Goal: Check status: Check status

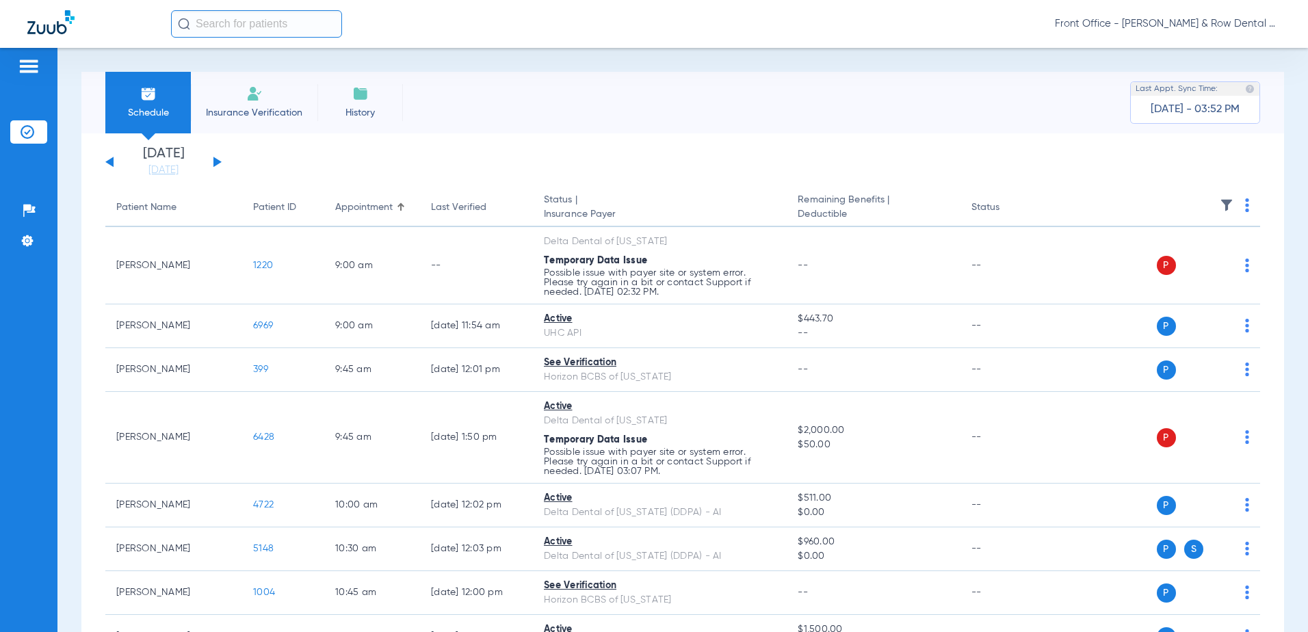
click at [111, 162] on button at bounding box center [109, 162] width 8 height 10
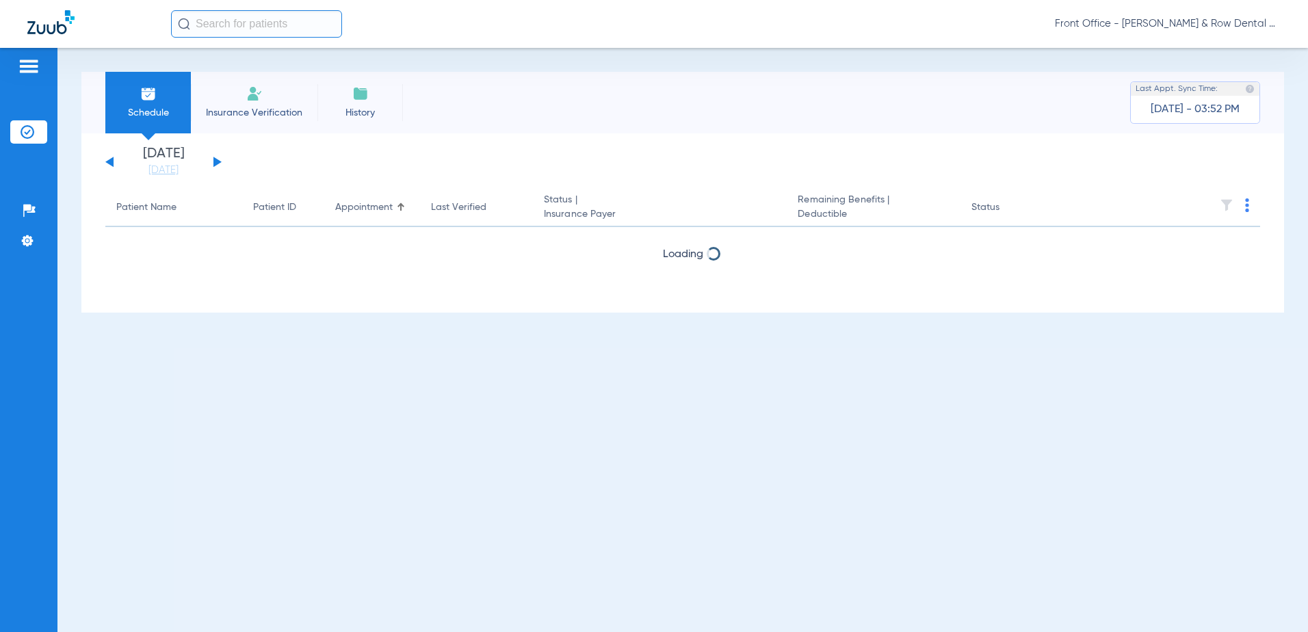
click at [111, 161] on button at bounding box center [109, 162] width 8 height 10
click at [111, 158] on div "[DATE] [DATE] [DATE] [DATE] [DATE] [DATE] [DATE] [DATE] [DATE] [DATE] [DATE] [D…" at bounding box center [163, 162] width 116 height 30
click at [112, 155] on div "[DATE] [DATE] [DATE] [DATE] [DATE] [DATE] [DATE] [DATE] [DATE] [DATE] [DATE] [D…" at bounding box center [163, 162] width 116 height 30
click at [116, 150] on div "[DATE] [DATE] [DATE] [DATE] [DATE] [DATE] [DATE] [DATE] [DATE] [DATE] [DATE] [D…" at bounding box center [163, 162] width 116 height 30
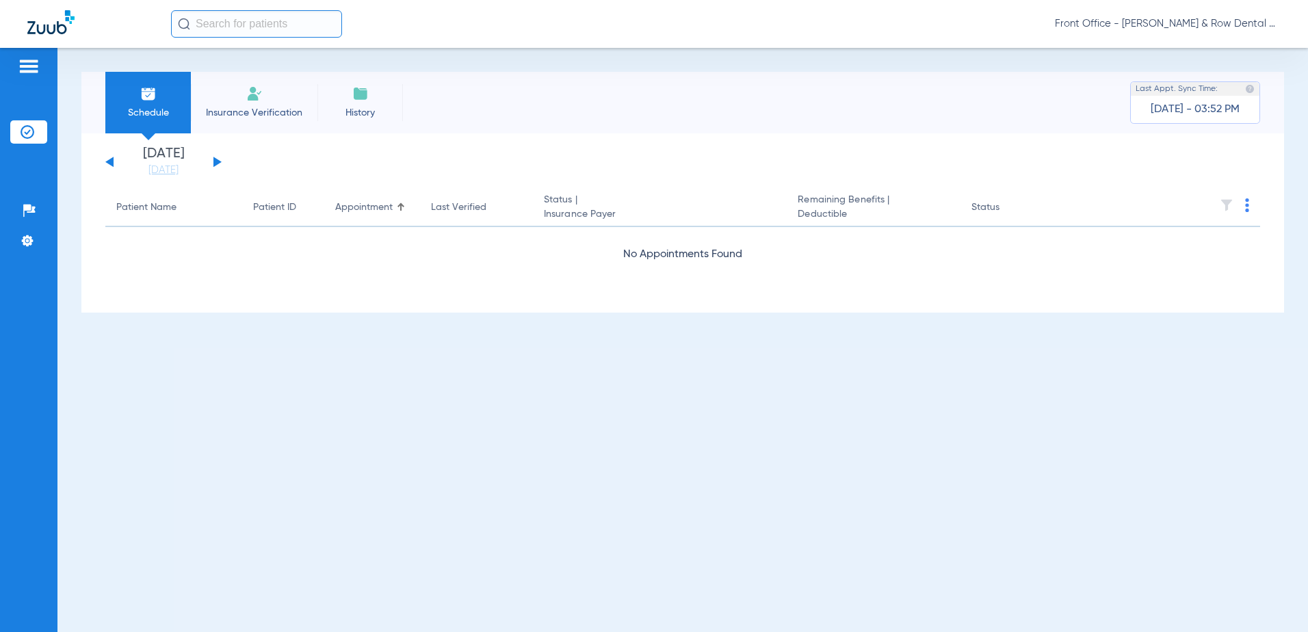
click at [114, 161] on div "[DATE] [DATE] [DATE] [DATE] [DATE] [DATE] [DATE] [DATE] [DATE] [DATE] [DATE] [D…" at bounding box center [163, 162] width 116 height 30
click at [109, 162] on button at bounding box center [109, 162] width 8 height 10
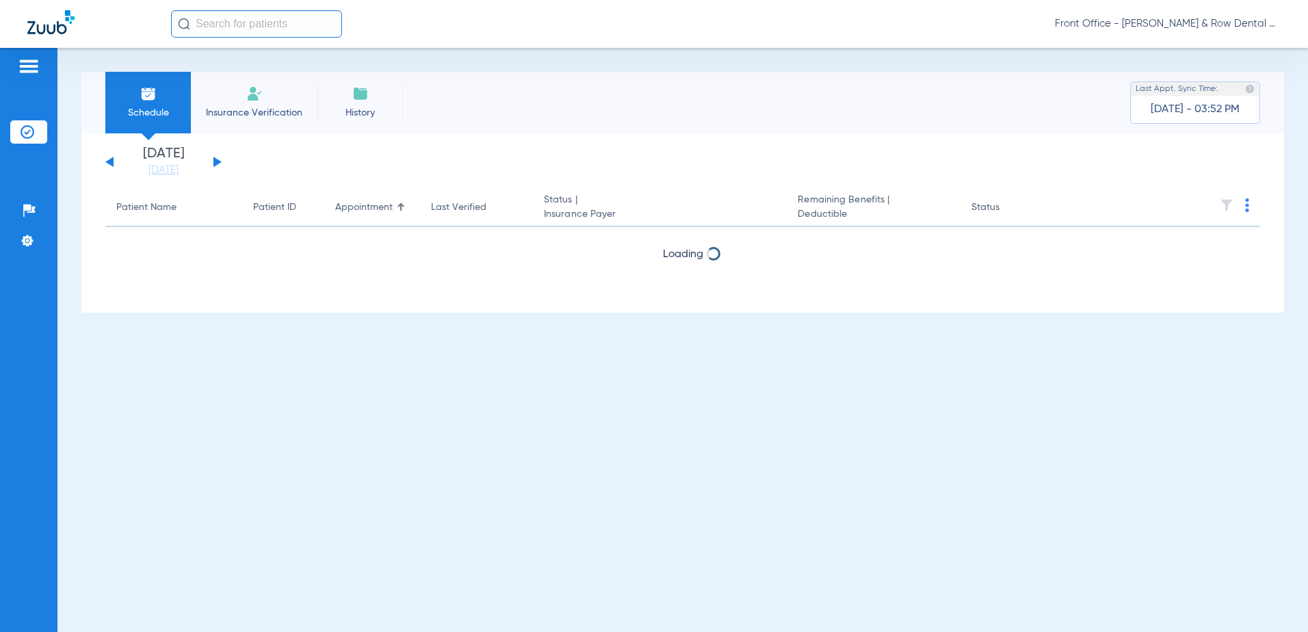
click at [109, 162] on button at bounding box center [109, 162] width 8 height 10
click at [109, 159] on div "[DATE] [DATE] [DATE] [DATE] [DATE] [DATE] [DATE] [DATE] [DATE] [DATE] [DATE] [D…" at bounding box center [163, 162] width 116 height 30
click at [110, 158] on div "[DATE] [DATE] [DATE] [DATE] [DATE] [DATE] [DATE] [DATE] [DATE] [DATE] [DATE] [D…" at bounding box center [163, 162] width 116 height 30
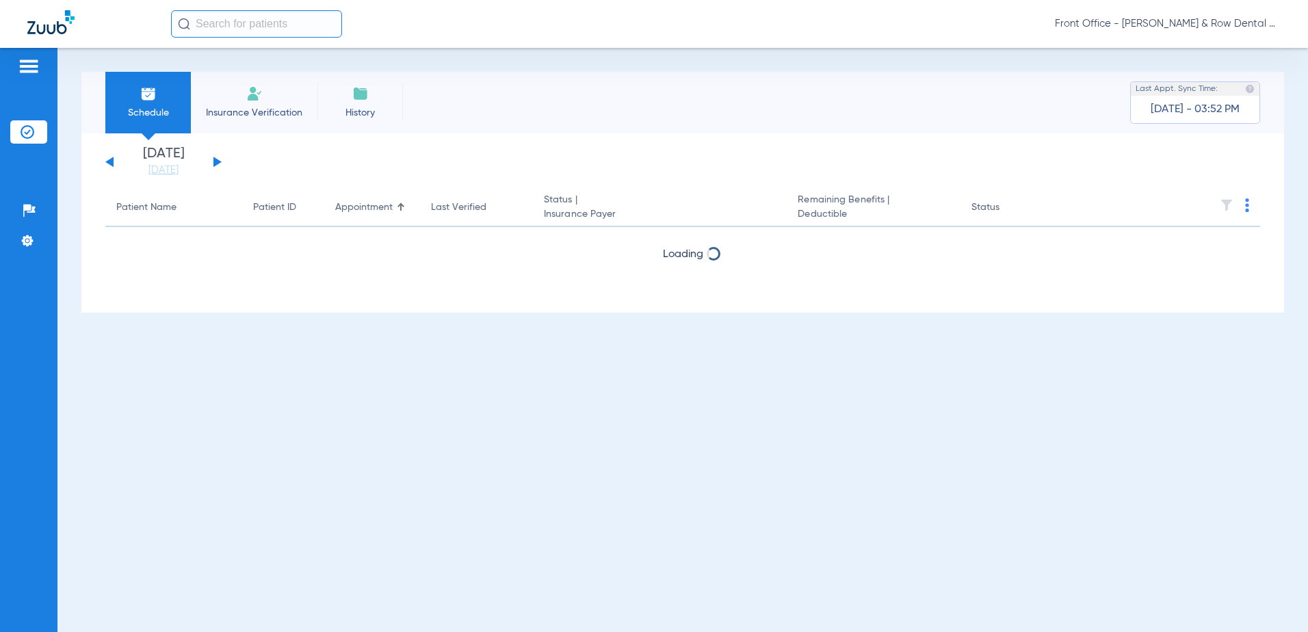
click at [111, 157] on div "[DATE] [DATE] [DATE] [DATE] [DATE] [DATE] [DATE] [DATE] [DATE] [DATE] [DATE] [D…" at bounding box center [163, 162] width 116 height 30
click at [112, 162] on button at bounding box center [109, 162] width 8 height 10
click at [109, 163] on button at bounding box center [109, 162] width 8 height 10
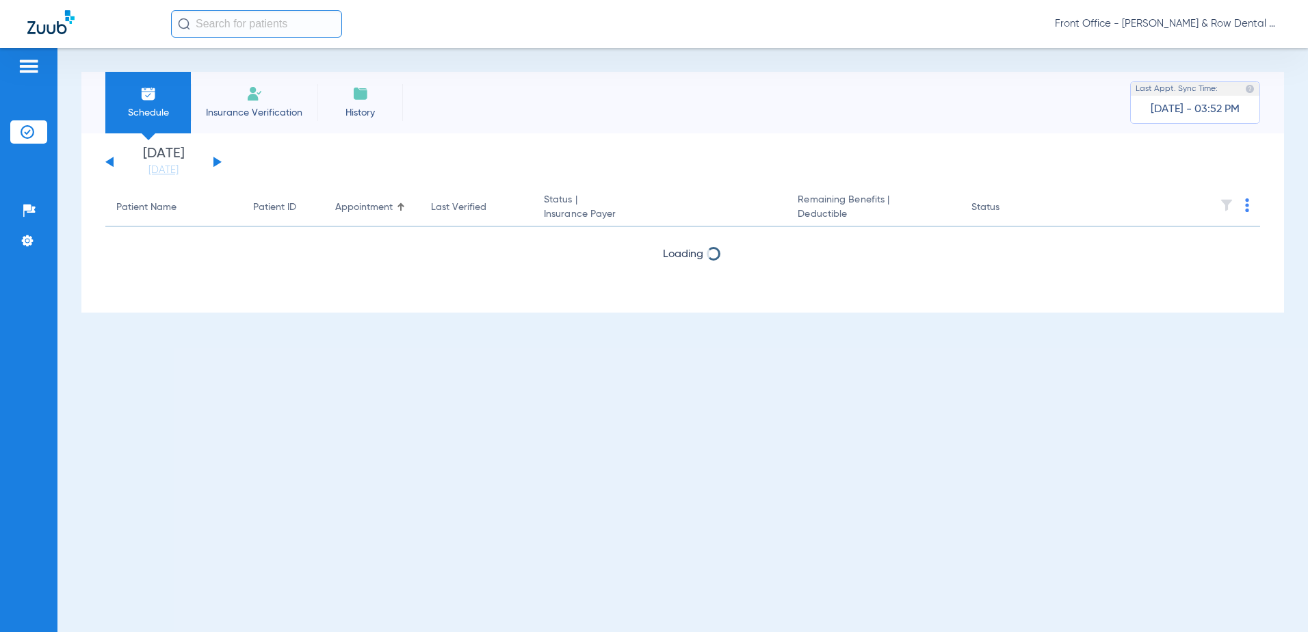
click at [109, 163] on button at bounding box center [109, 162] width 8 height 10
click at [109, 162] on button at bounding box center [109, 162] width 8 height 10
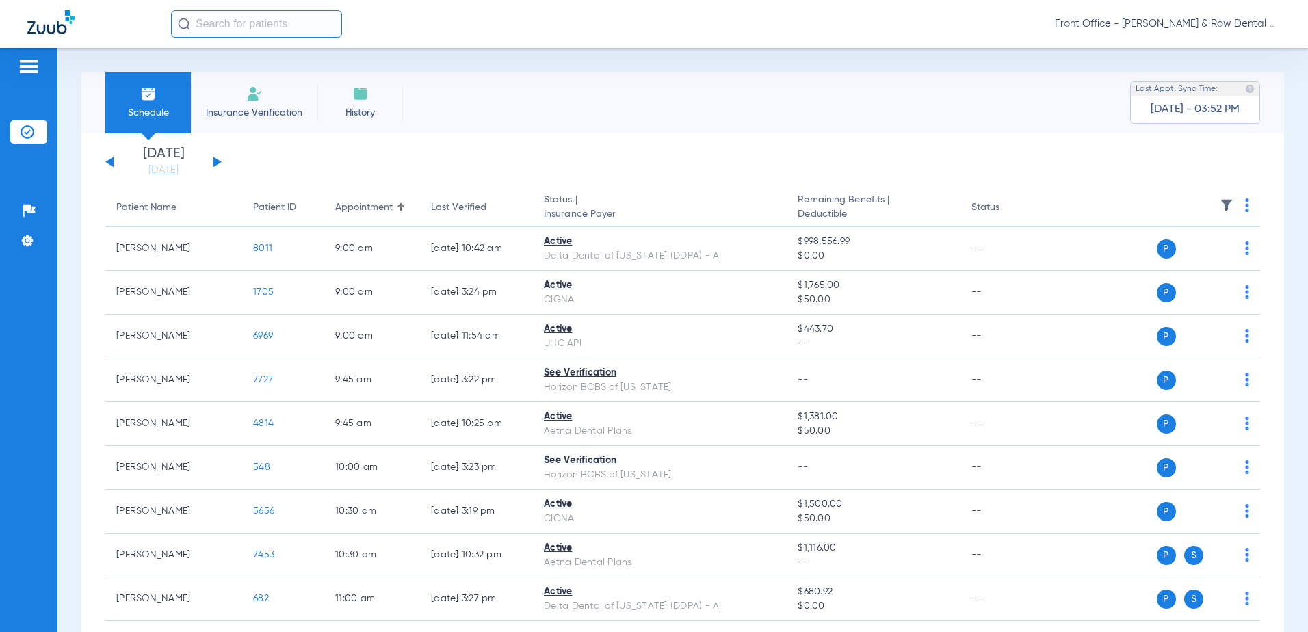
click at [110, 161] on button at bounding box center [109, 162] width 8 height 10
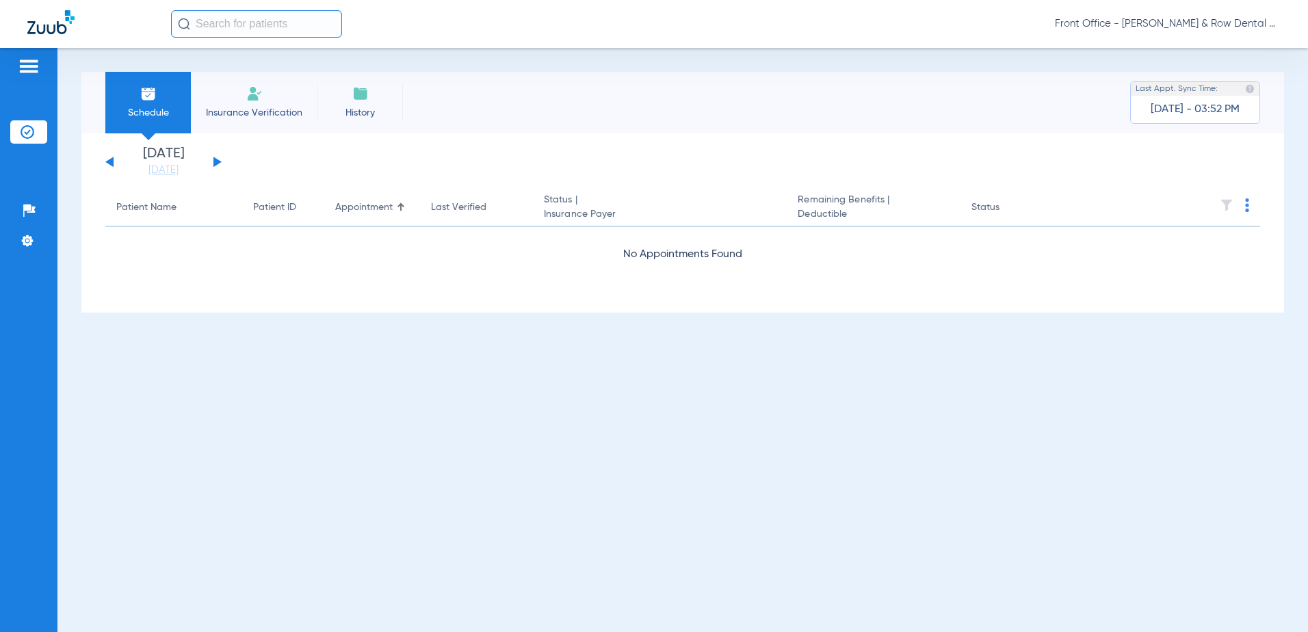
click at [110, 161] on button at bounding box center [109, 162] width 8 height 10
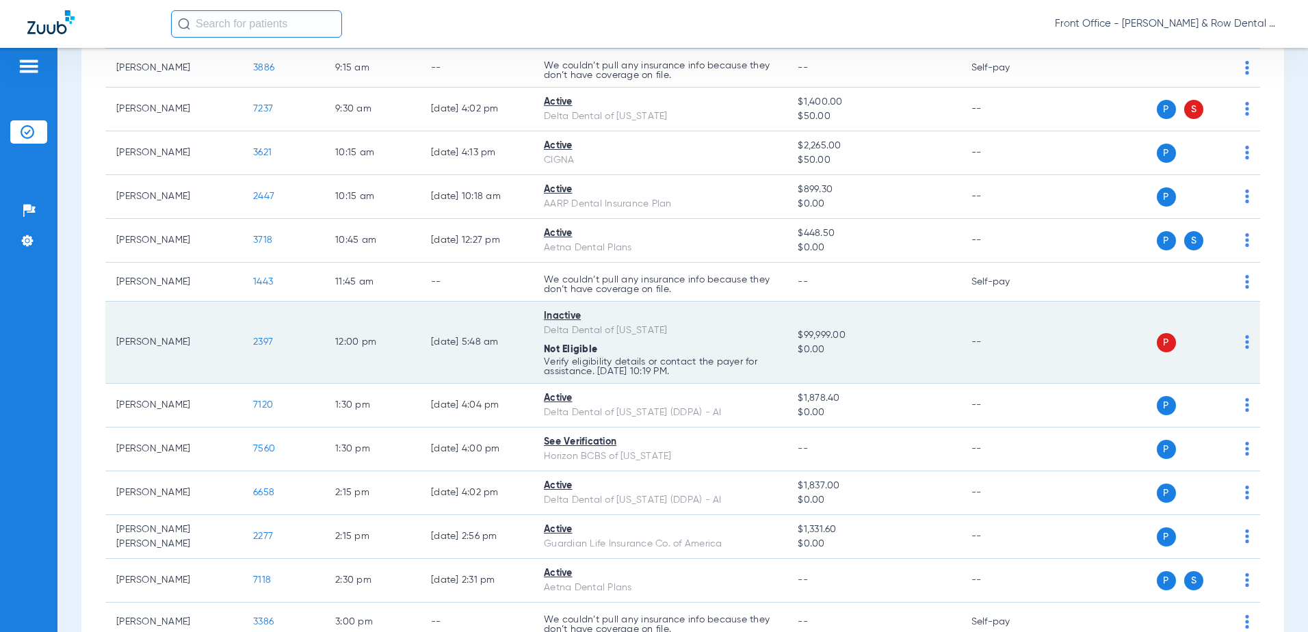
scroll to position [274, 0]
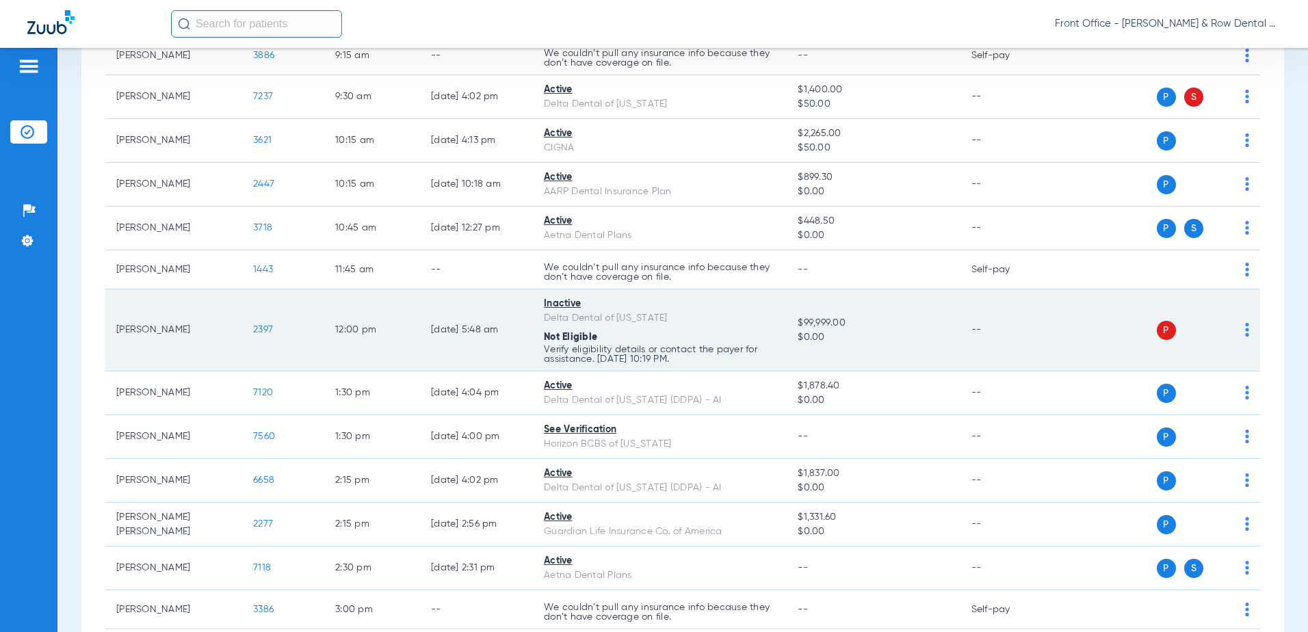
click at [265, 329] on span "2397" at bounding box center [263, 330] width 20 height 10
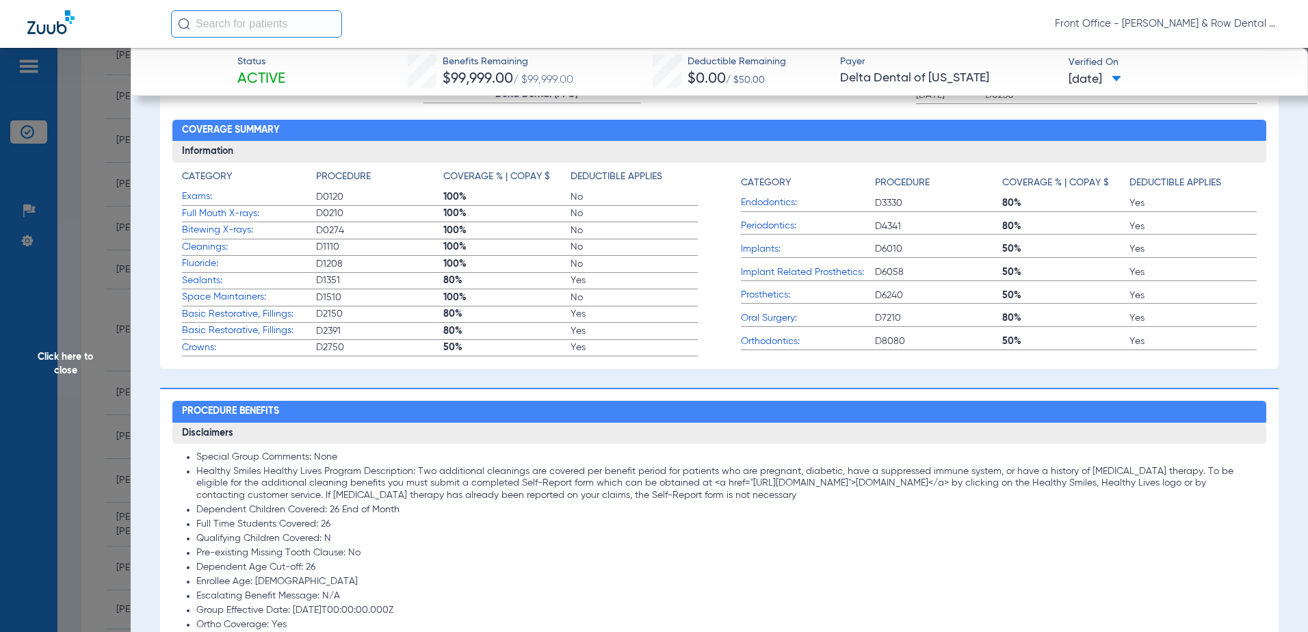
scroll to position [0, 0]
